Goal: Information Seeking & Learning: Learn about a topic

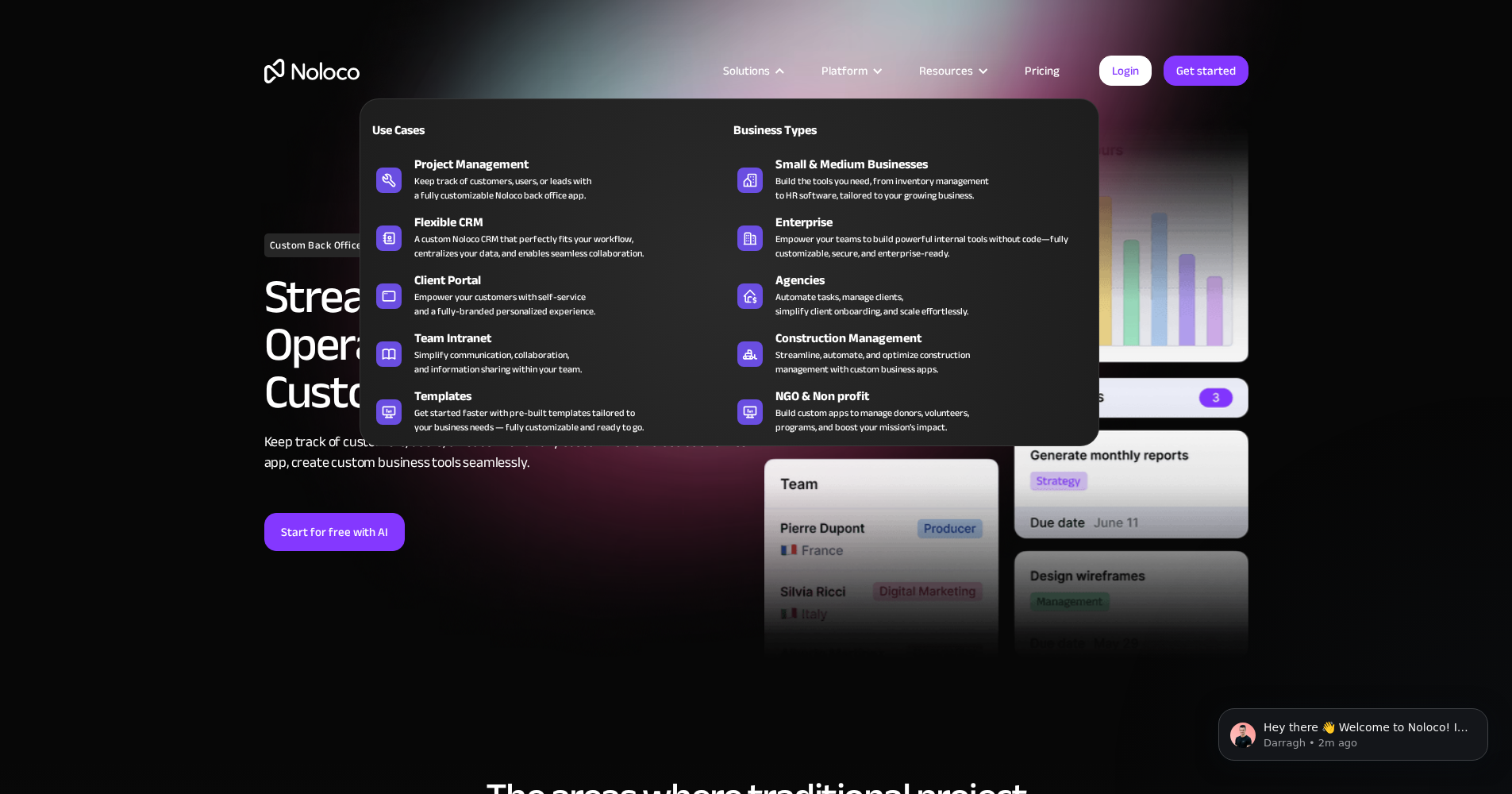
click at [770, 68] on div "Solutions" at bounding box center [747, 70] width 47 height 20
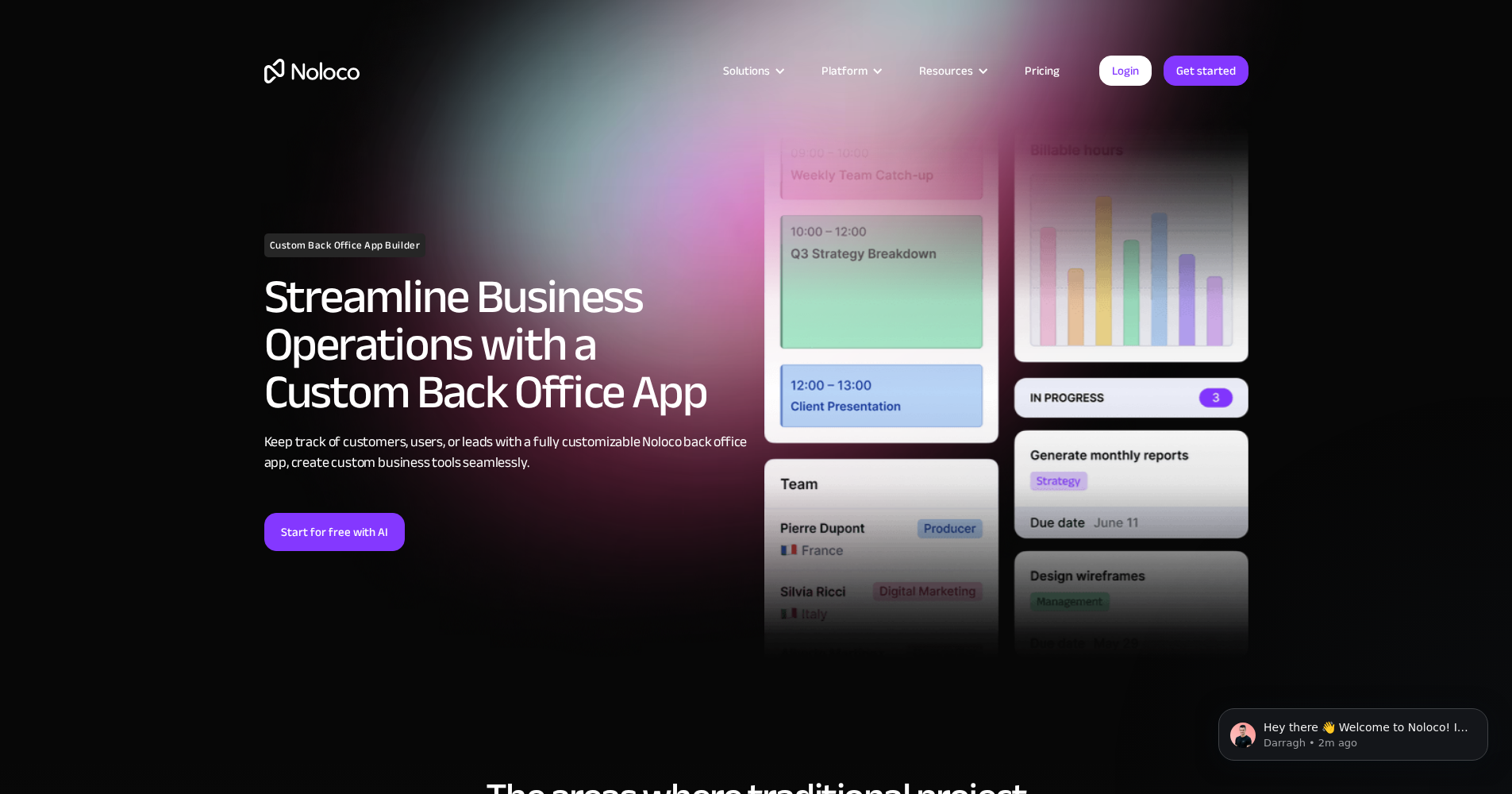
click at [770, 69] on div "Solutions" at bounding box center [747, 70] width 47 height 20
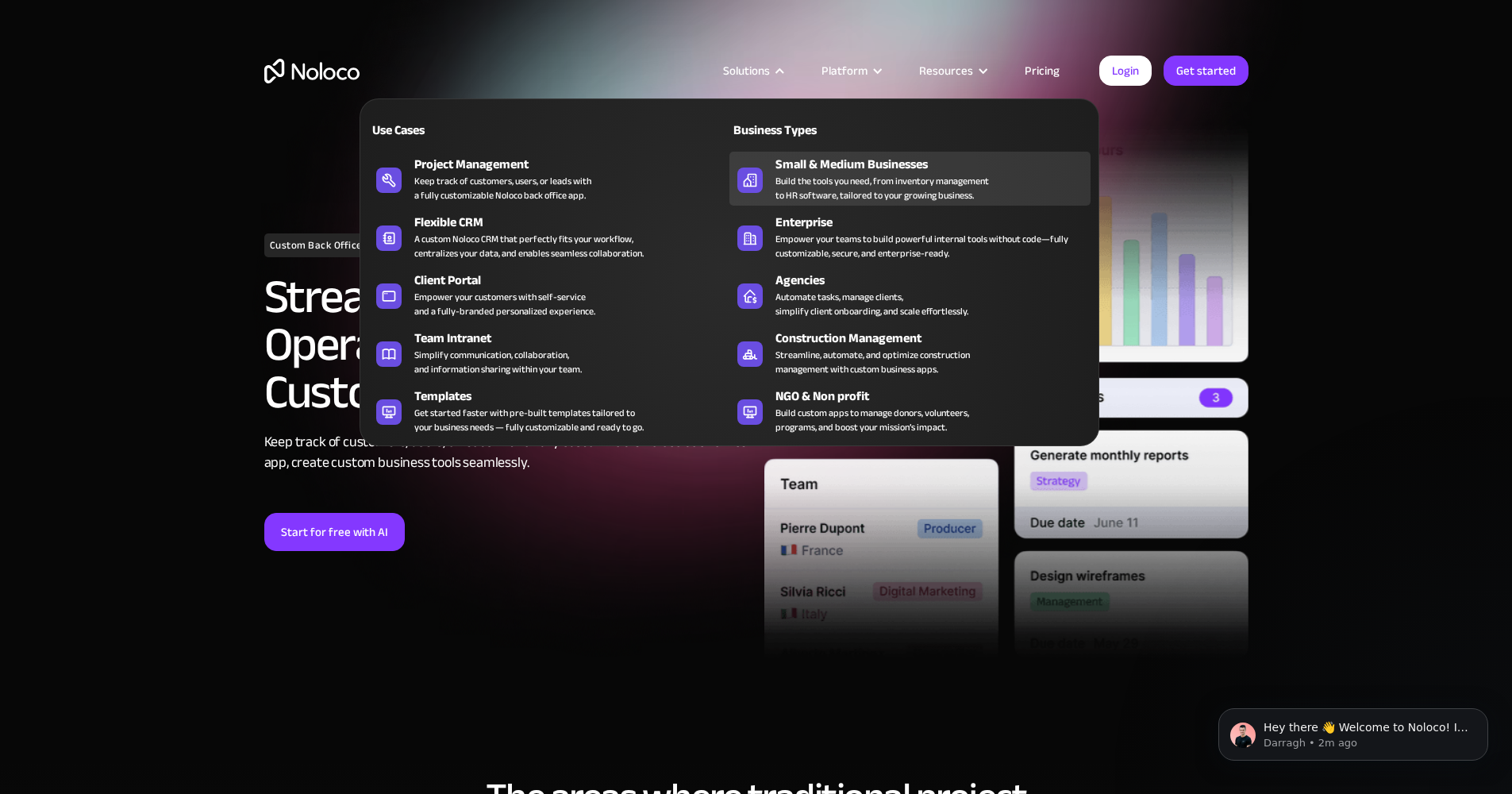
click at [864, 164] on div "Small & Medium Businesses" at bounding box center [937, 165] width 322 height 19
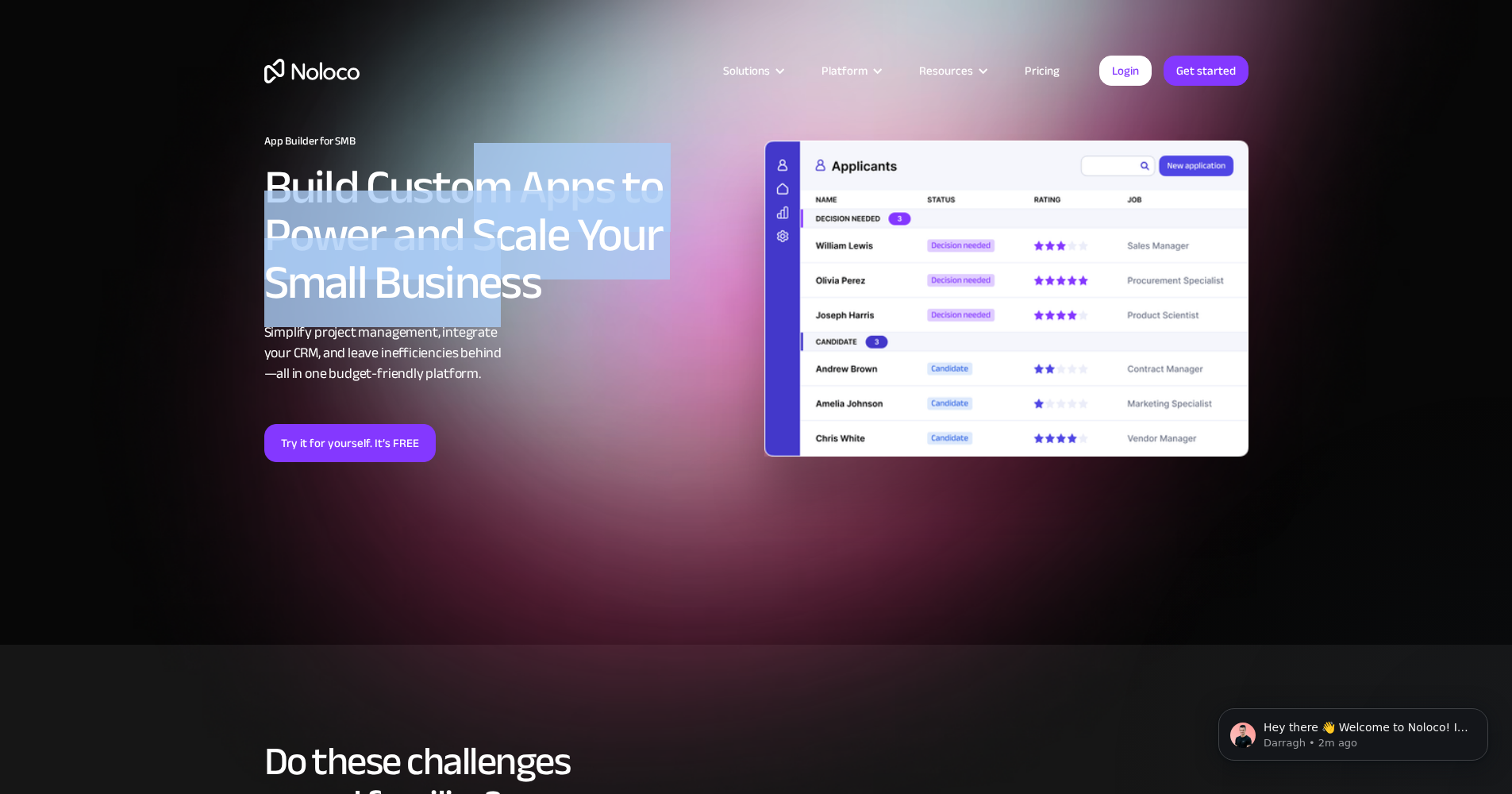
drag, startPoint x: 505, startPoint y: 285, endPoint x: 485, endPoint y: 164, distance: 122.6
click at [485, 164] on h2 "Build Custom Apps to Power and Scale Your Small Business" at bounding box center [506, 235] width 484 height 143
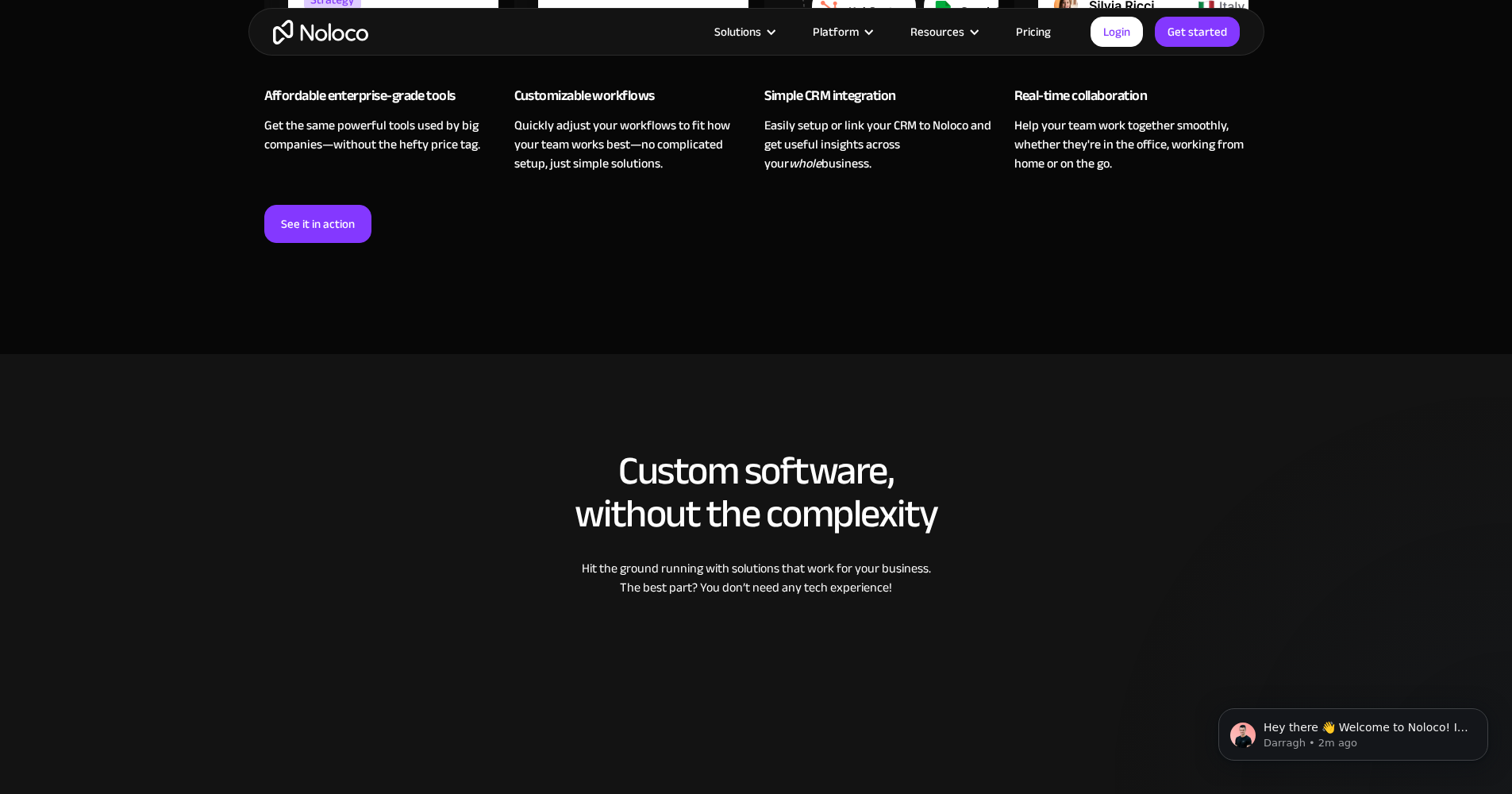
scroll to position [1485, 0]
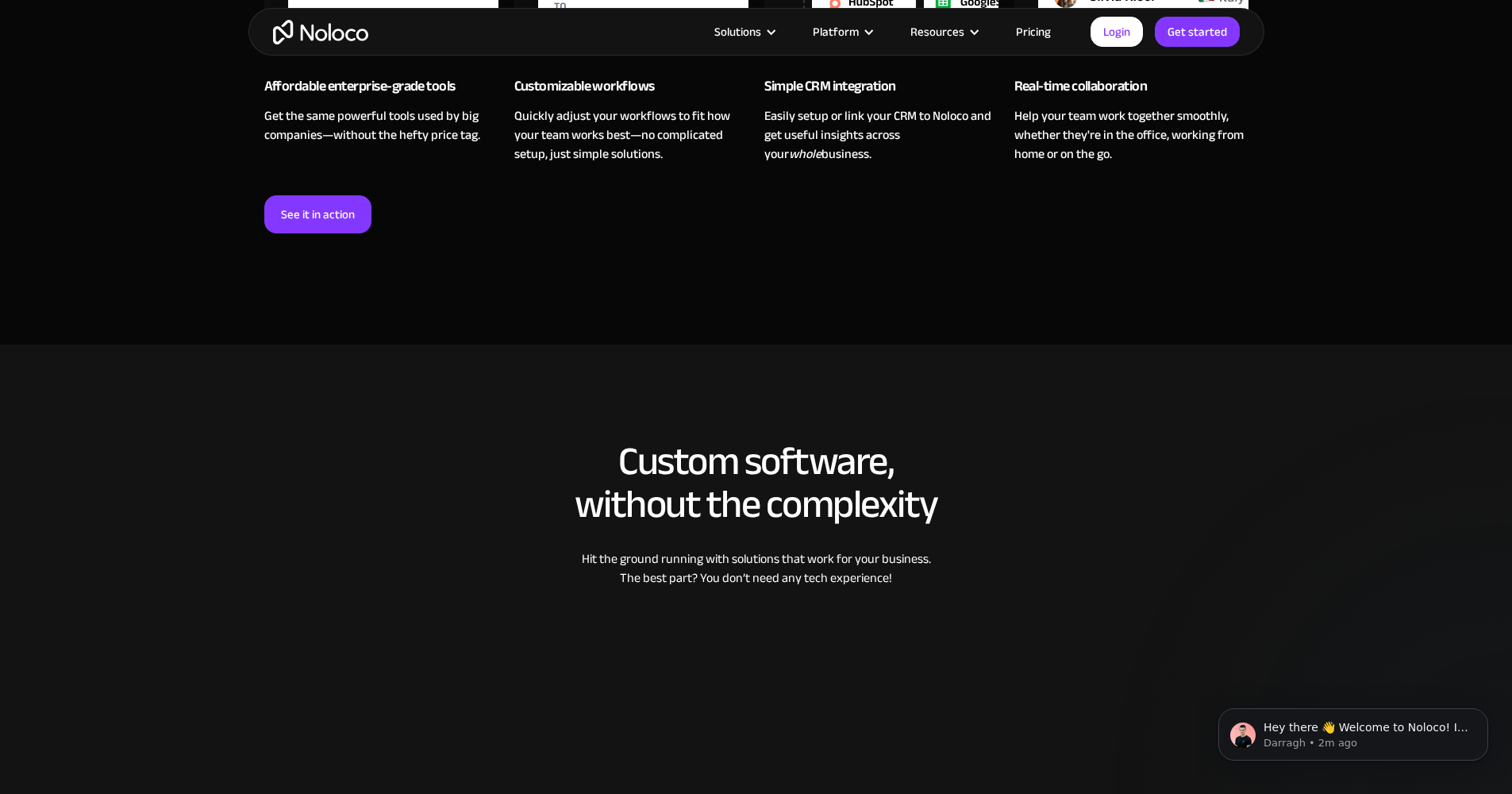
click at [1020, 23] on link "Pricing" at bounding box center [1033, 31] width 75 height 20
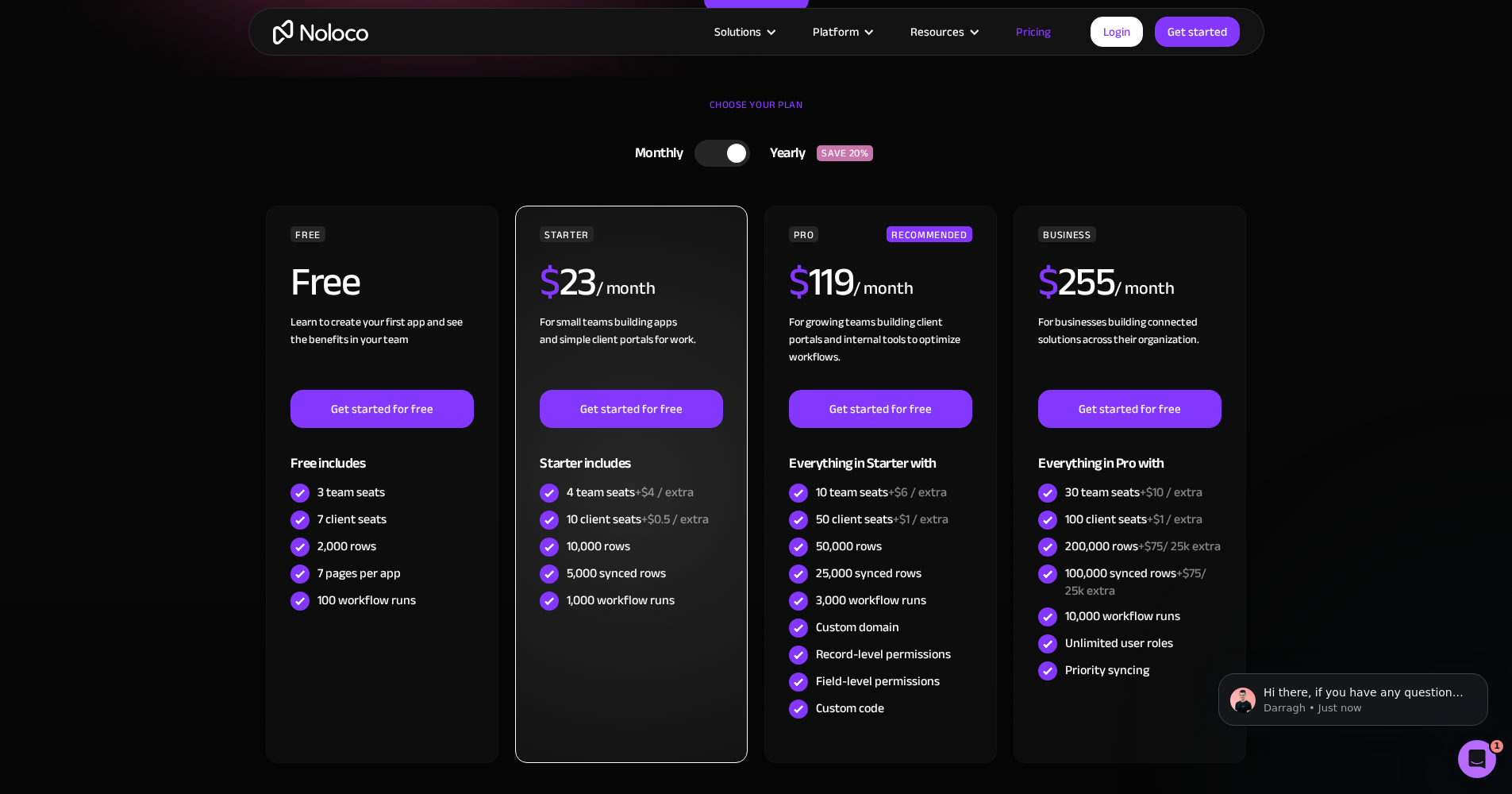
scroll to position [241, 0]
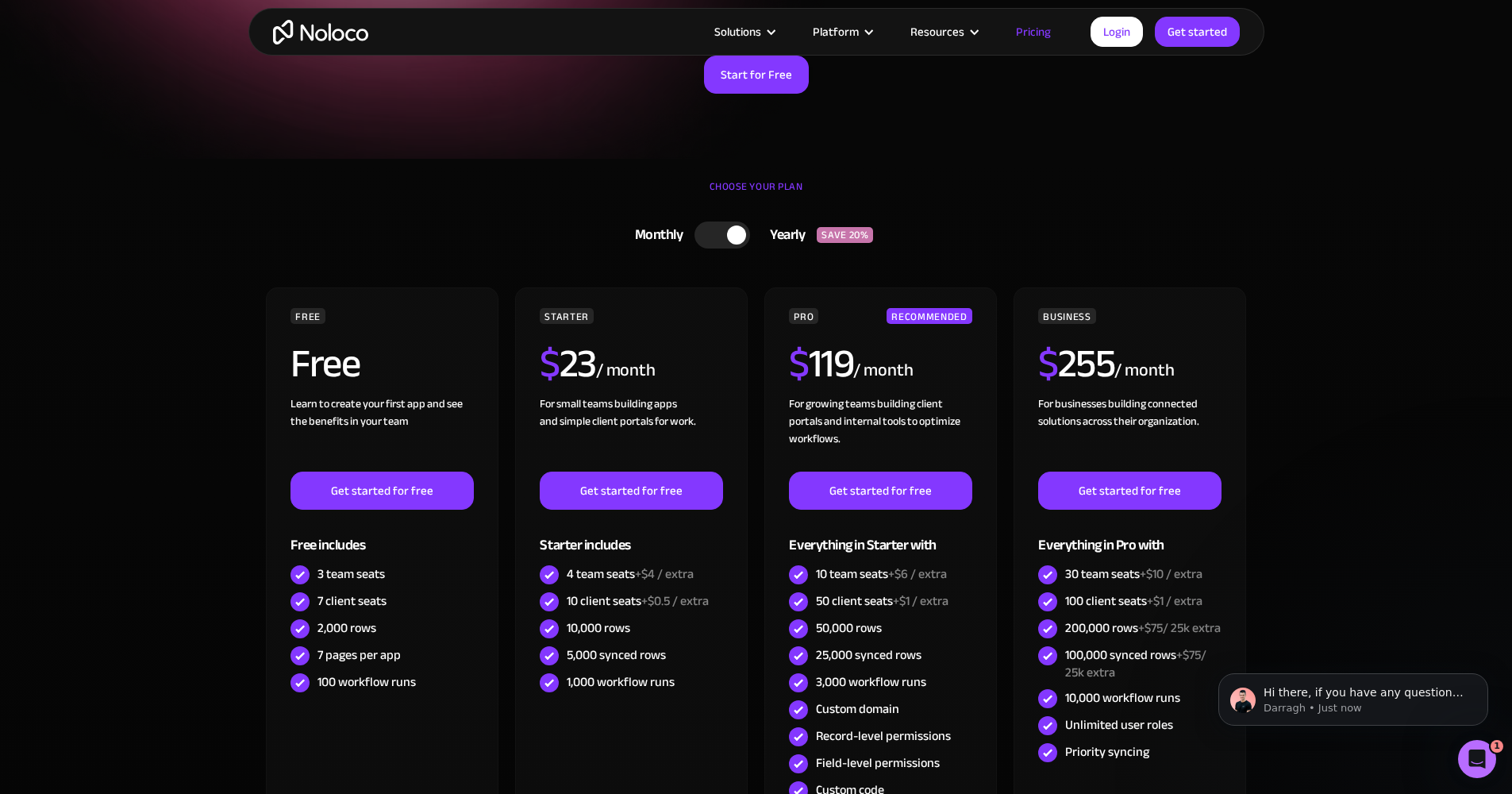
click at [734, 240] on div at bounding box center [737, 235] width 19 height 19
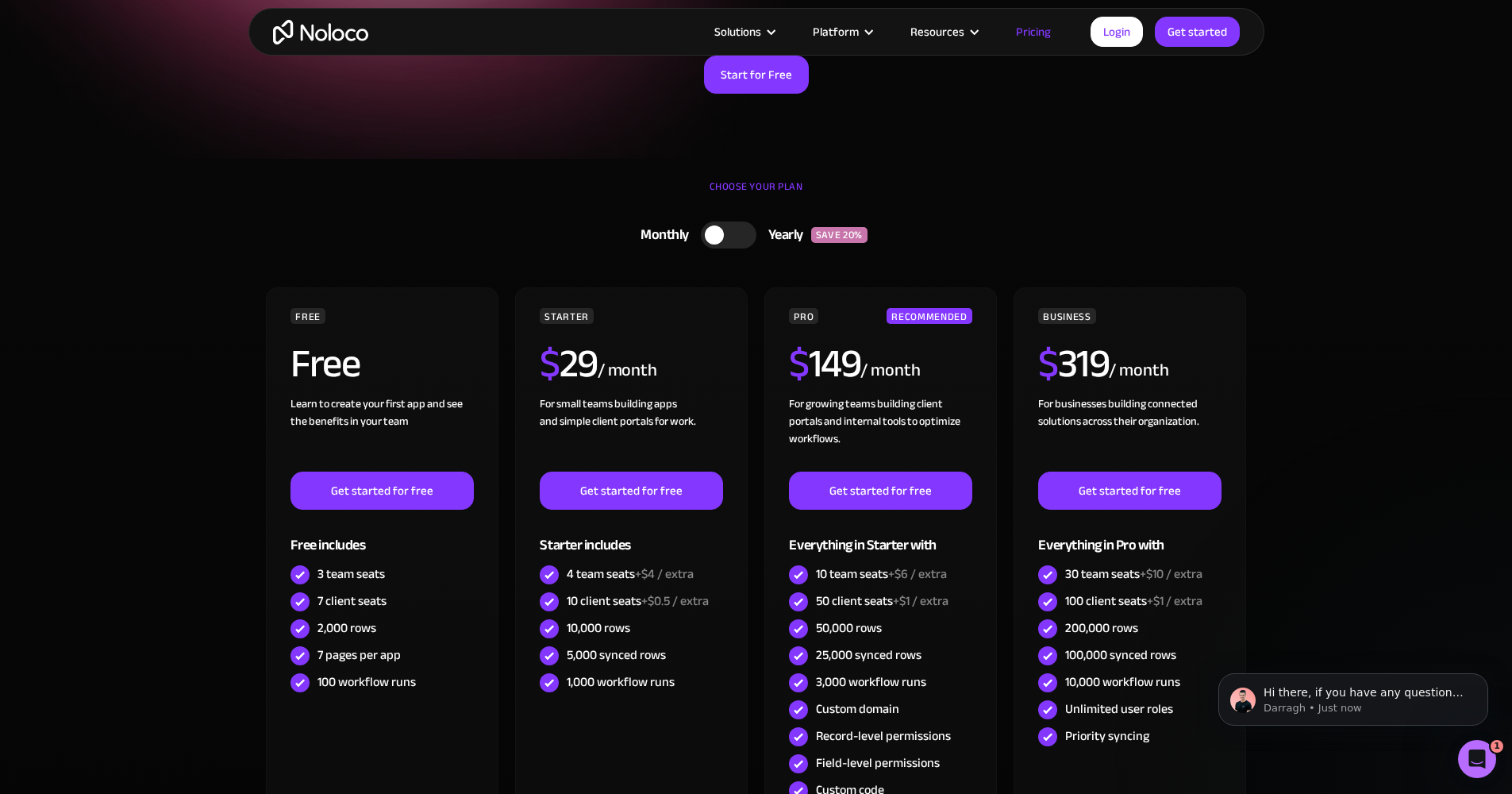
click at [734, 240] on div at bounding box center [728, 235] width 55 height 27
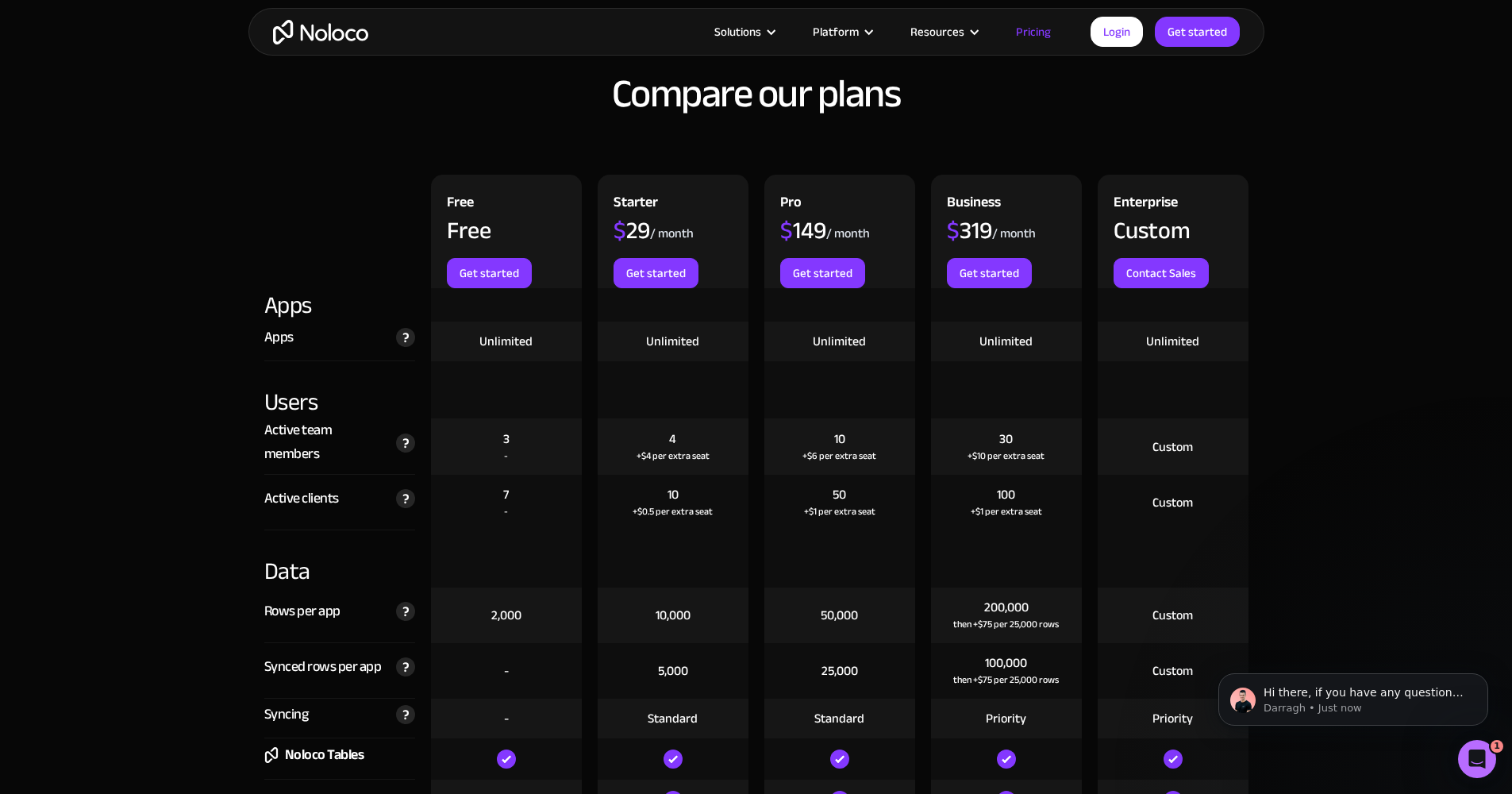
scroll to position [1958, 0]
